Goal: Transaction & Acquisition: Subscribe to service/newsletter

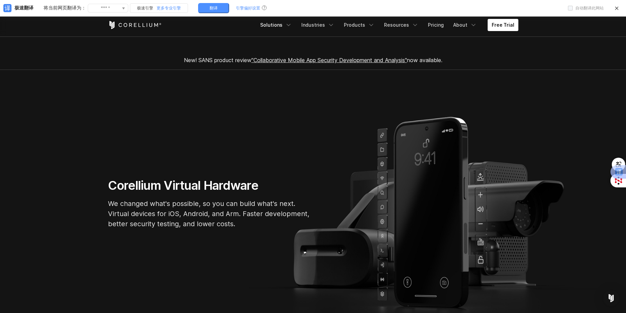
click at [281, 26] on link "Solutions" at bounding box center [276, 25] width 40 height 12
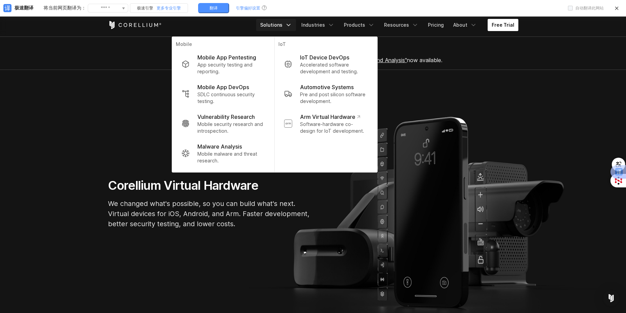
click at [508, 27] on link "Free Trial" at bounding box center [503, 25] width 31 height 12
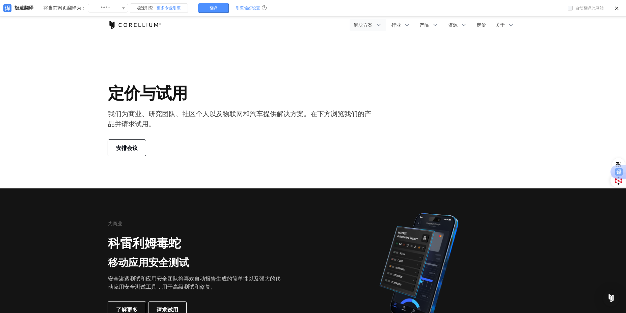
click at [382, 26] on icon "导航菜单" at bounding box center [378, 25] width 7 height 7
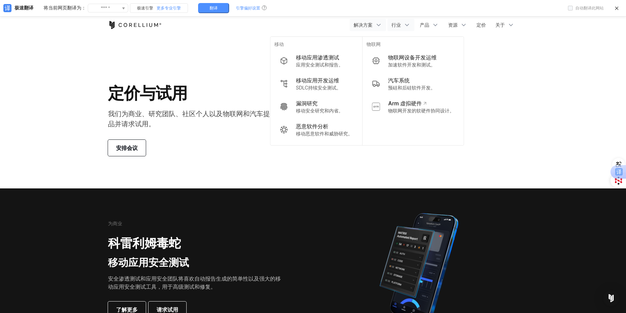
click at [406, 24] on polyline "导航菜单" at bounding box center [407, 25] width 3 height 2
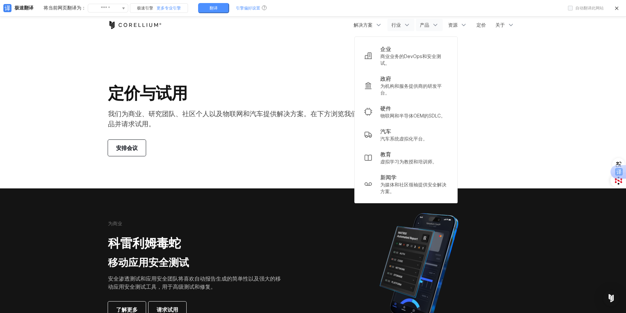
click at [425, 23] on font "产品" at bounding box center [424, 25] width 9 height 6
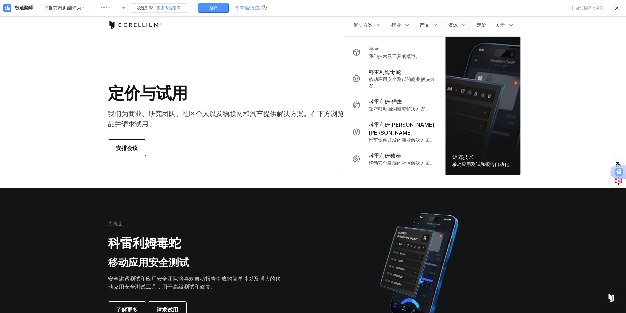
click at [461, 24] on icon "导航菜单" at bounding box center [464, 25] width 7 height 7
